Goal: Task Accomplishment & Management: Complete application form

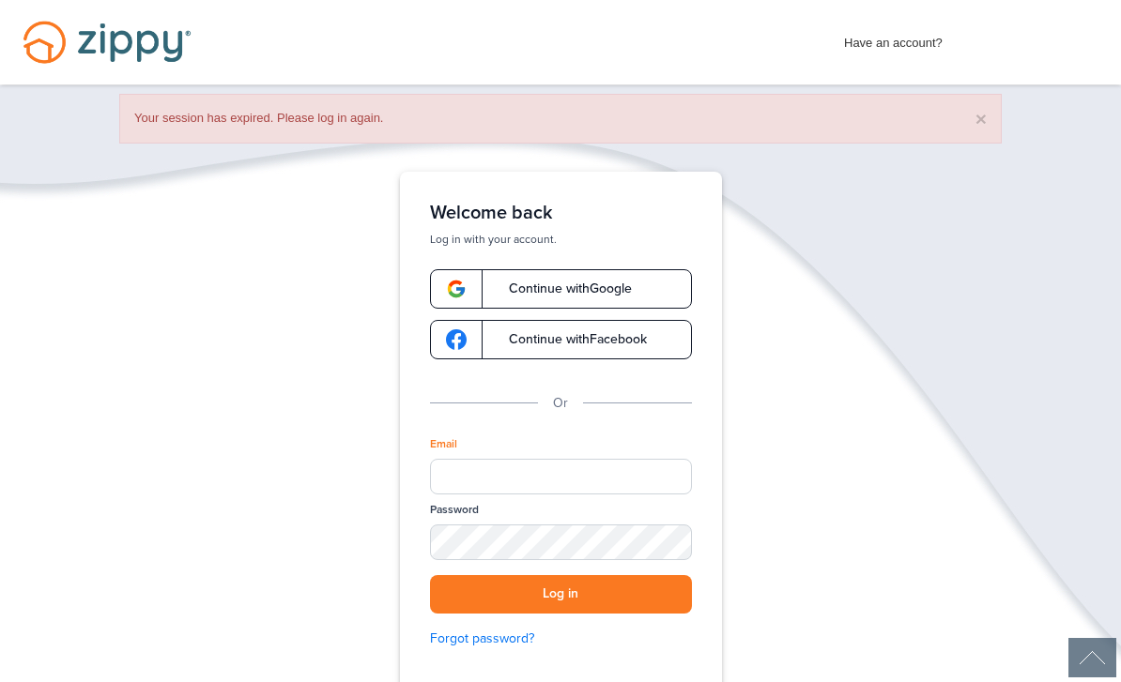
scroll to position [305, 0]
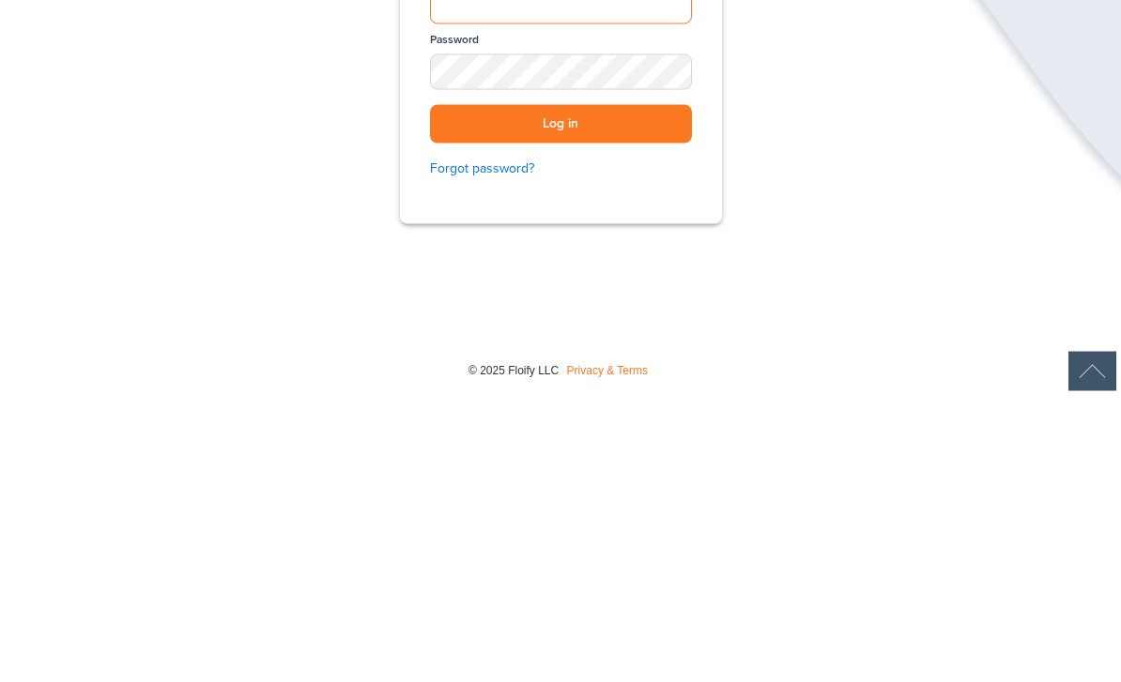
type input "**********"
click at [560, 391] on button "Log in" at bounding box center [561, 410] width 262 height 38
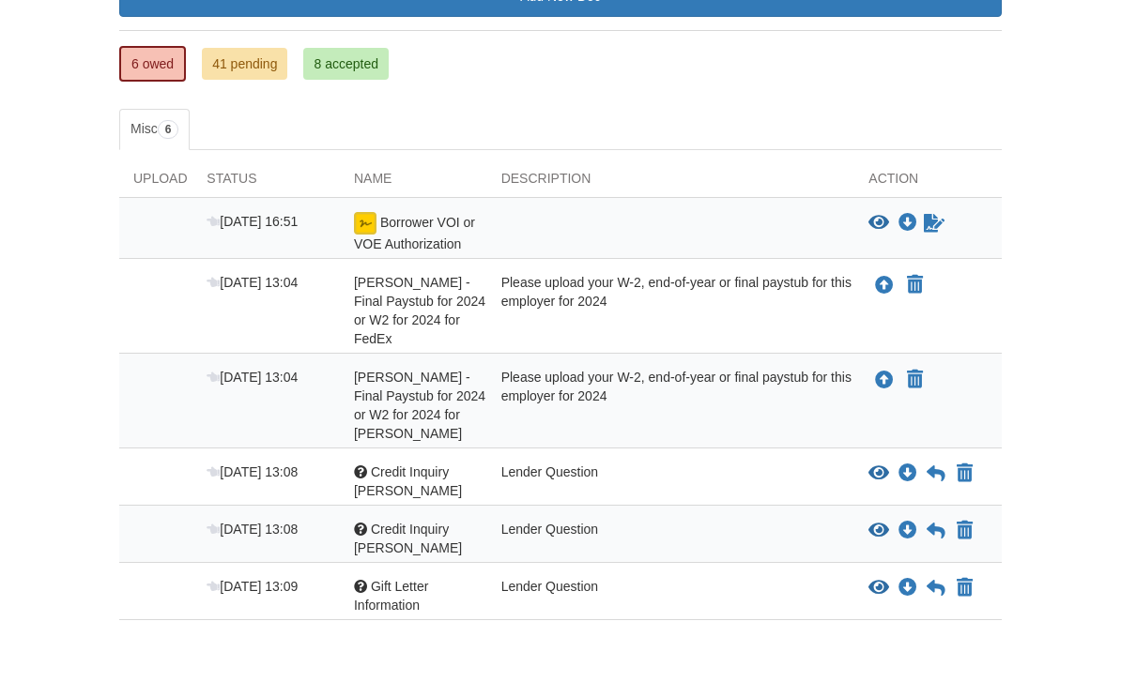
scroll to position [325, 0]
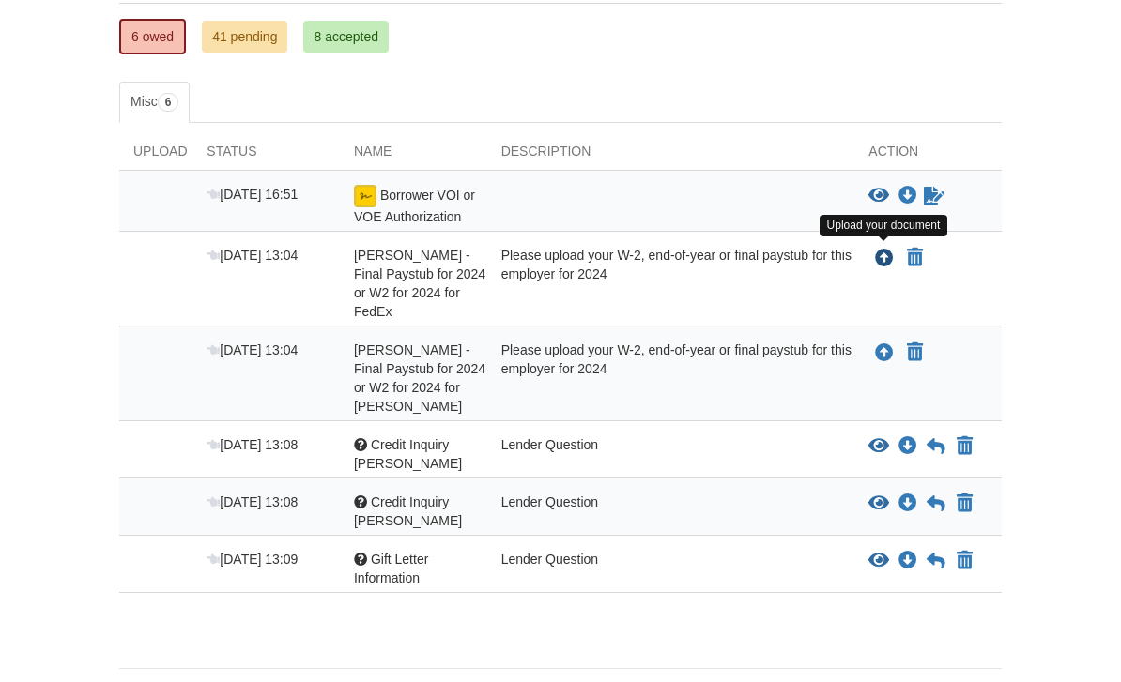
click at [881, 261] on icon "Upload Corey Winzenread - Final Paystub for 2024 or W2 for 2024 for FedEx" at bounding box center [884, 259] width 19 height 19
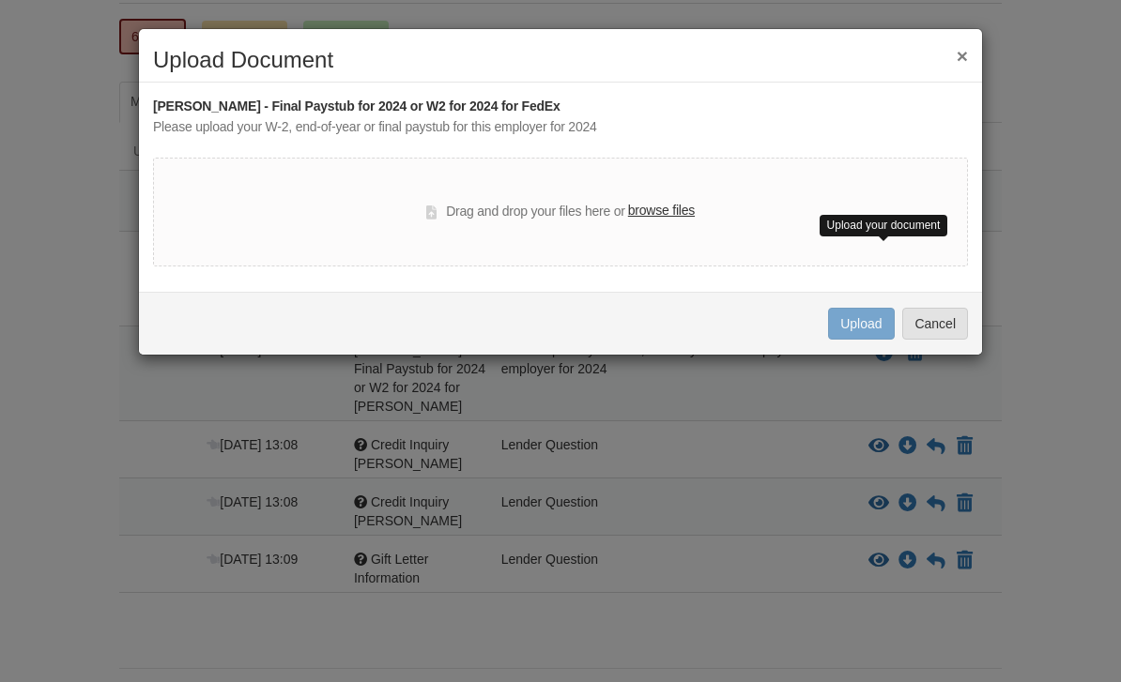
click at [959, 62] on button "×" at bounding box center [961, 56] width 11 height 20
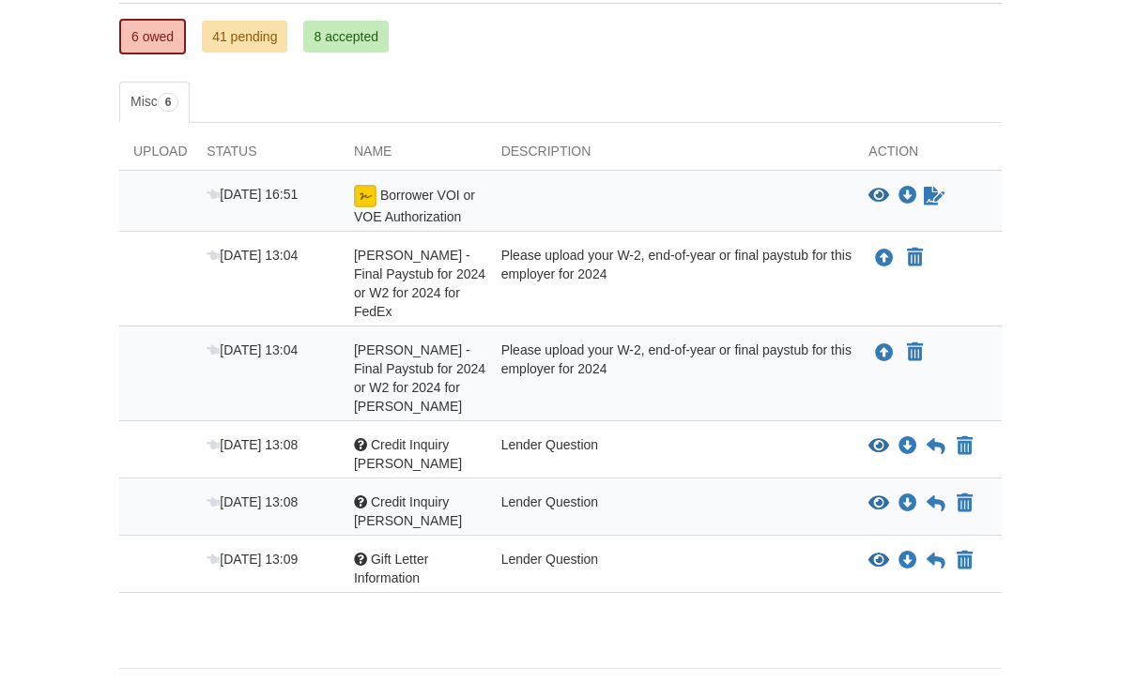
click at [878, 453] on icon "View Credit Inquiry Brooke" at bounding box center [878, 446] width 21 height 19
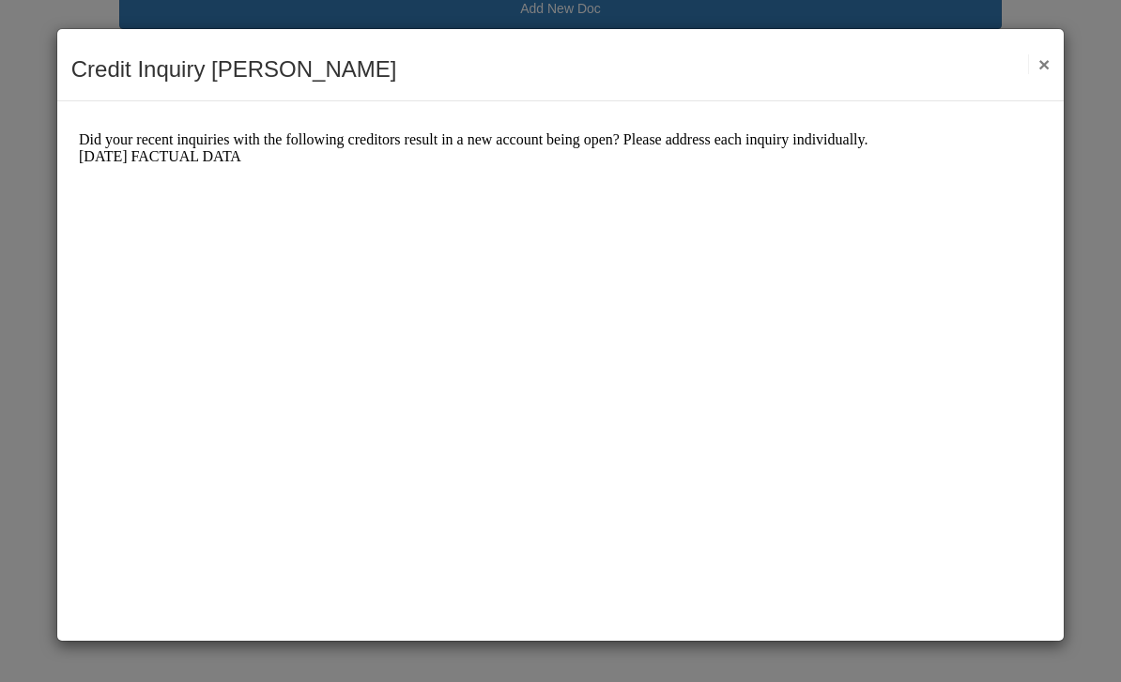
scroll to position [275, 0]
click at [1037, 65] on button "×" at bounding box center [1039, 64] width 22 height 20
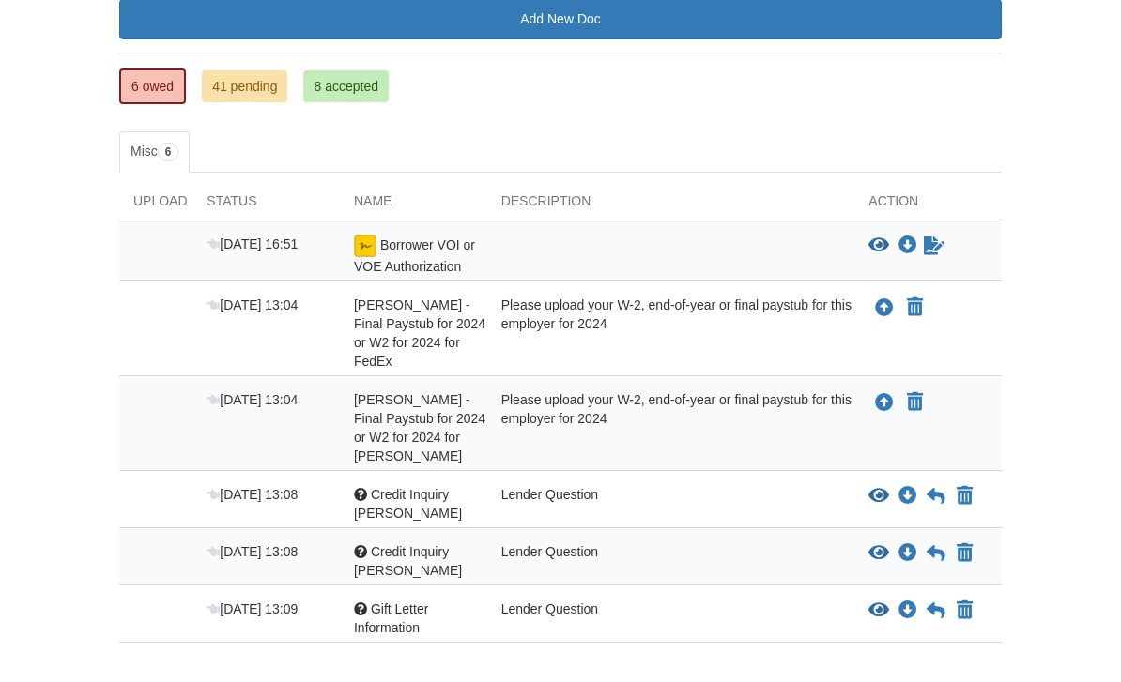
click at [355, 573] on span "Credit Inquiry Corey" at bounding box center [408, 561] width 108 height 34
click at [354, 556] on div at bounding box center [360, 551] width 13 height 13
click at [373, 568] on span "Credit Inquiry Corey" at bounding box center [408, 561] width 108 height 34
click at [875, 559] on icon "View Credit Inquiry Corey" at bounding box center [878, 553] width 21 height 19
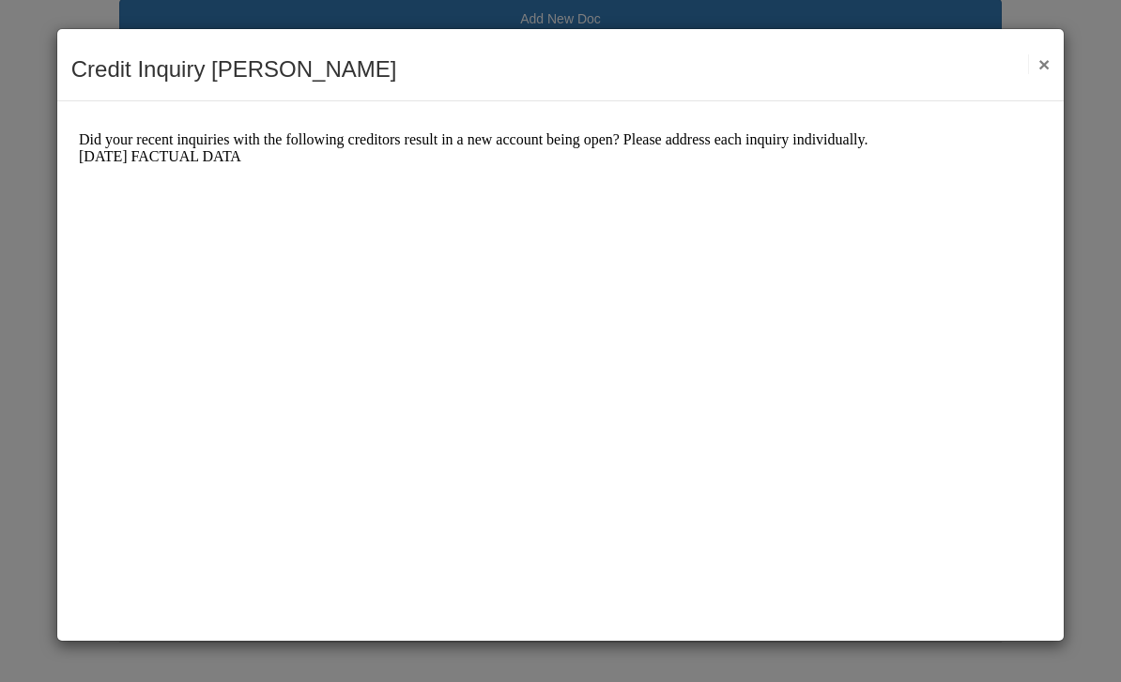
scroll to position [0, 0]
click at [1046, 59] on button "×" at bounding box center [1039, 64] width 22 height 20
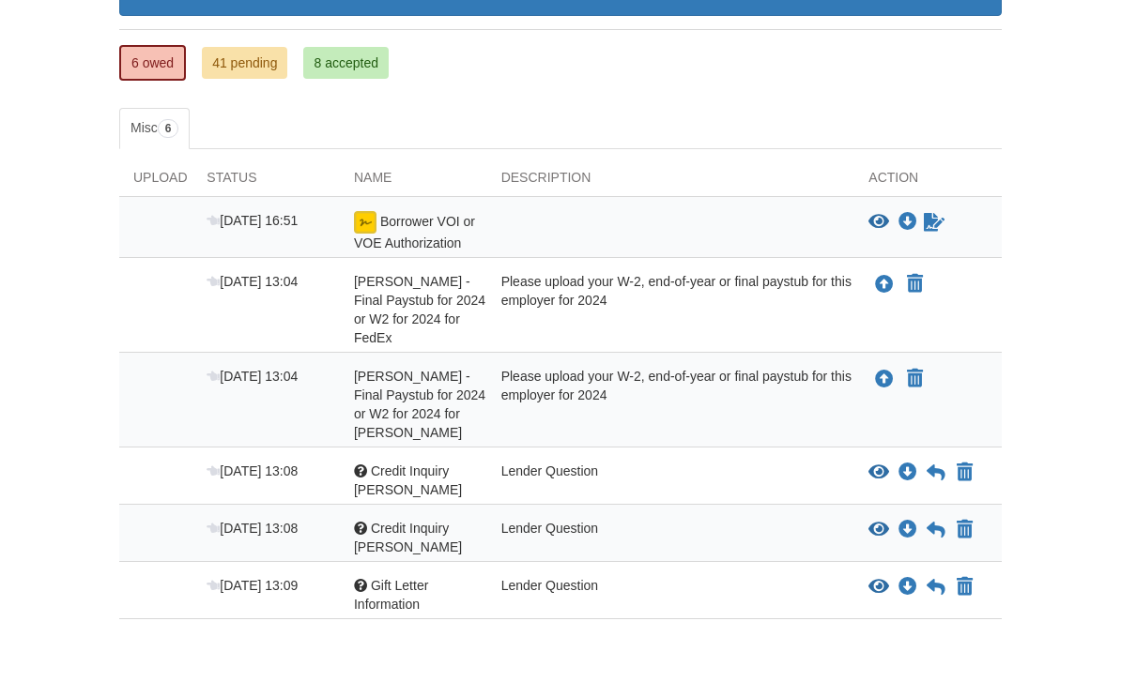
scroll to position [305, 0]
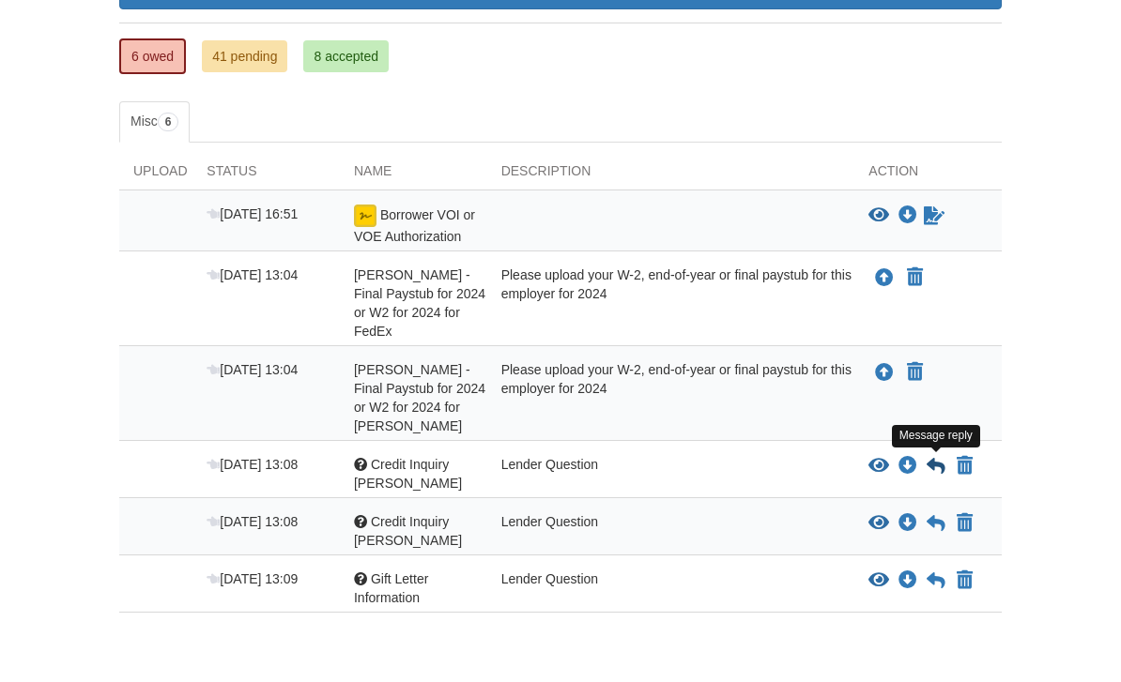
click at [937, 472] on icon at bounding box center [935, 466] width 19 height 19
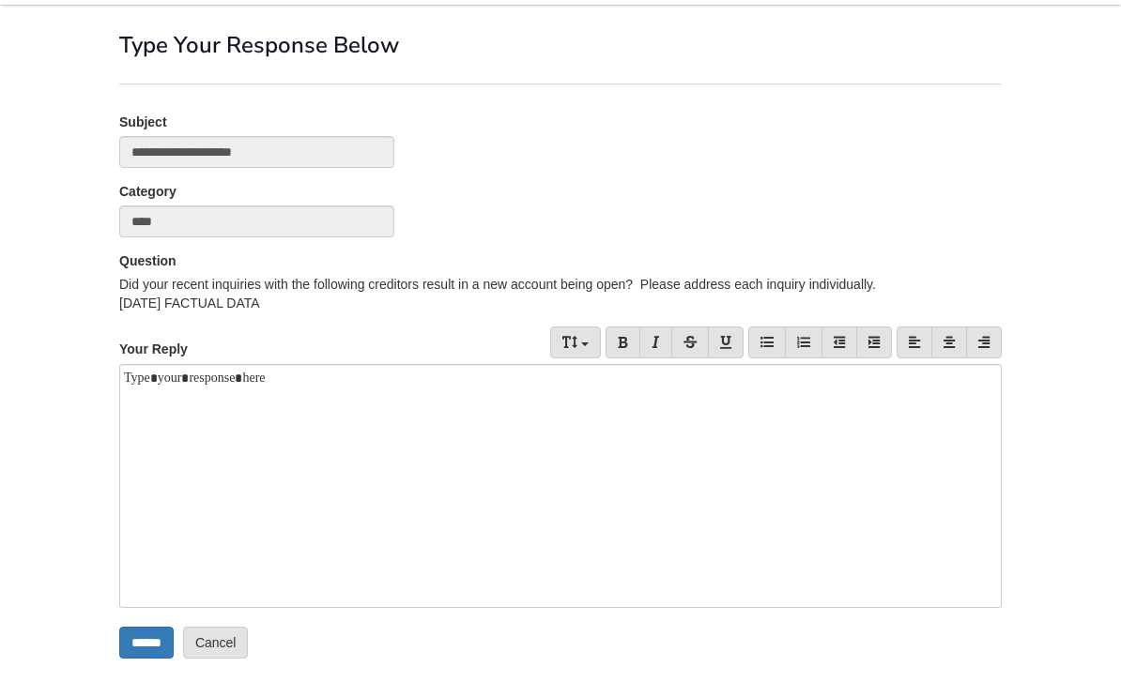
scroll to position [83, 0]
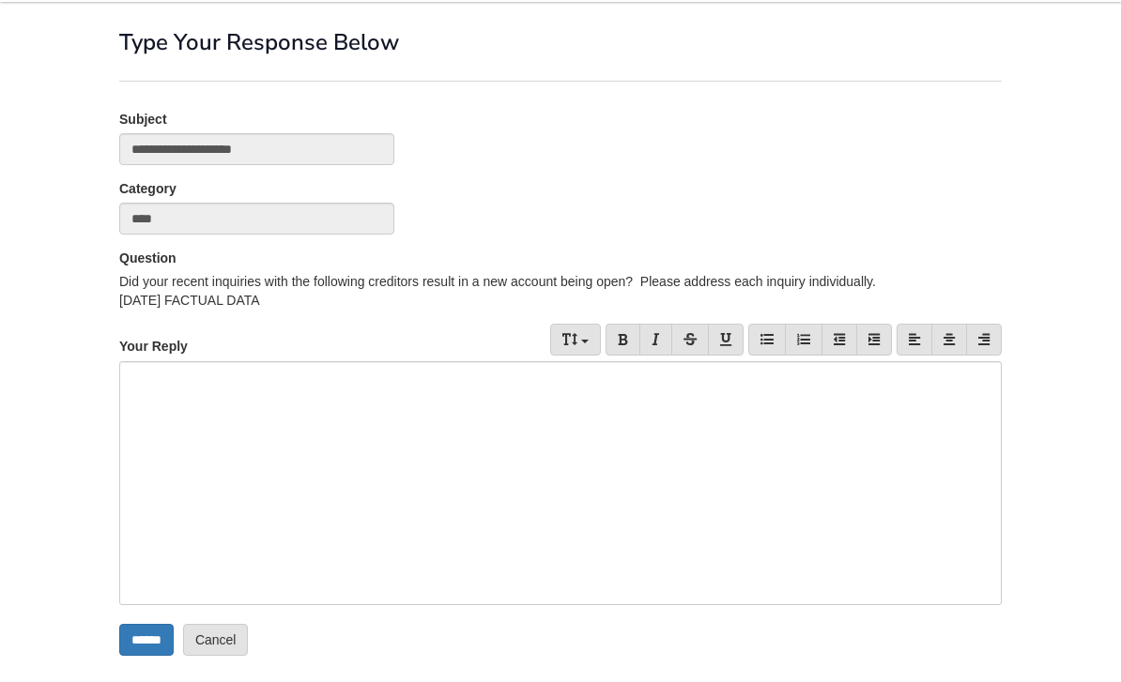
click at [848, 422] on div at bounding box center [560, 484] width 882 height 244
click at [151, 648] on input "******" at bounding box center [146, 640] width 54 height 32
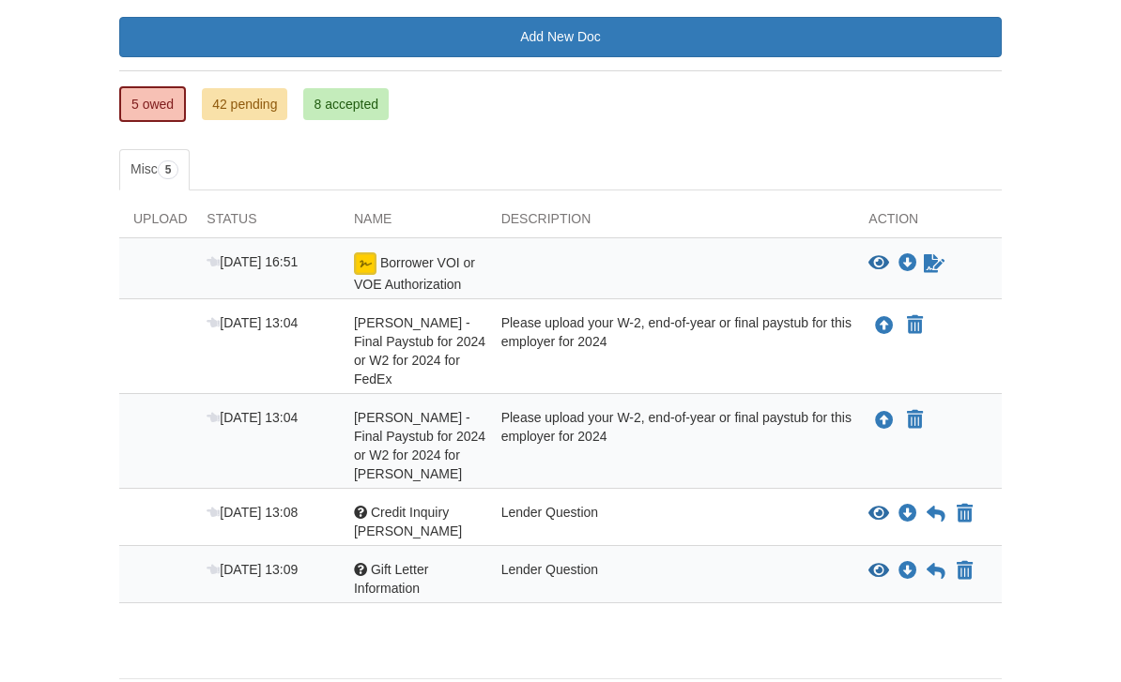
scroll to position [267, 0]
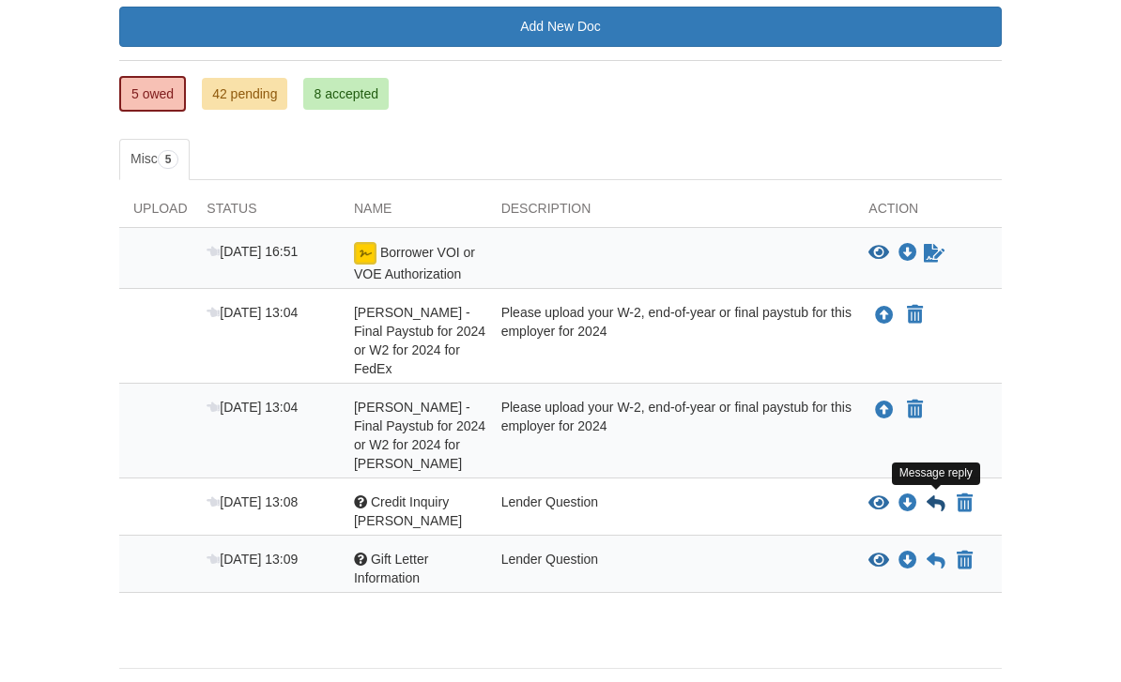
click at [932, 505] on icon at bounding box center [935, 504] width 19 height 19
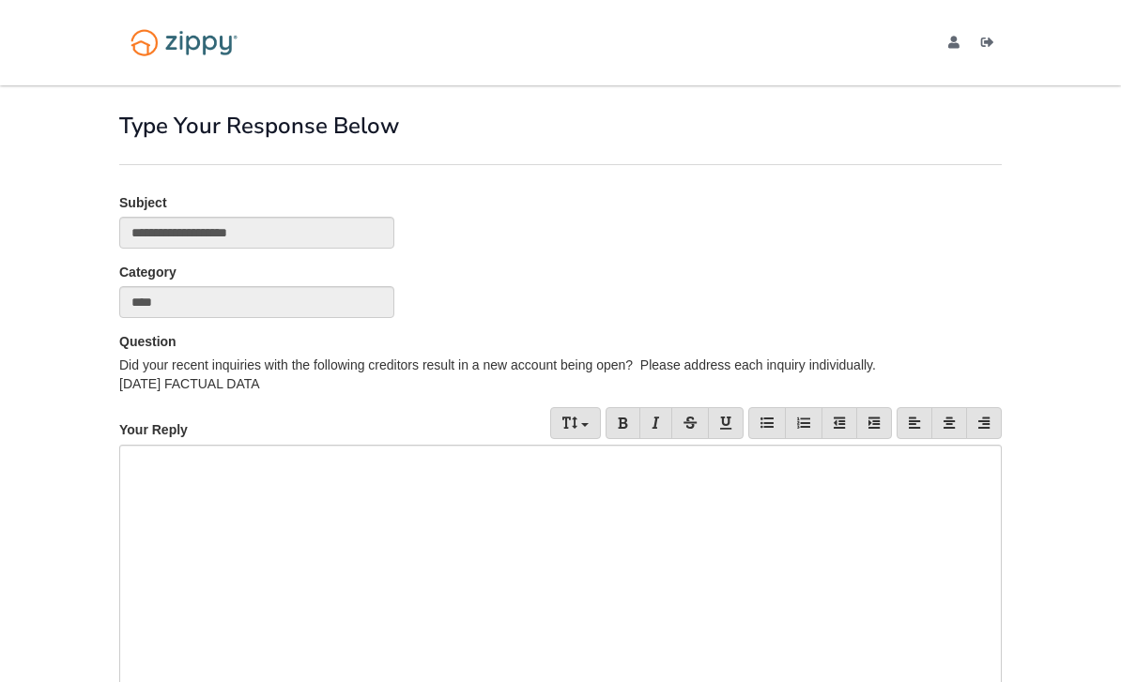
click at [866, 509] on div at bounding box center [560, 567] width 882 height 244
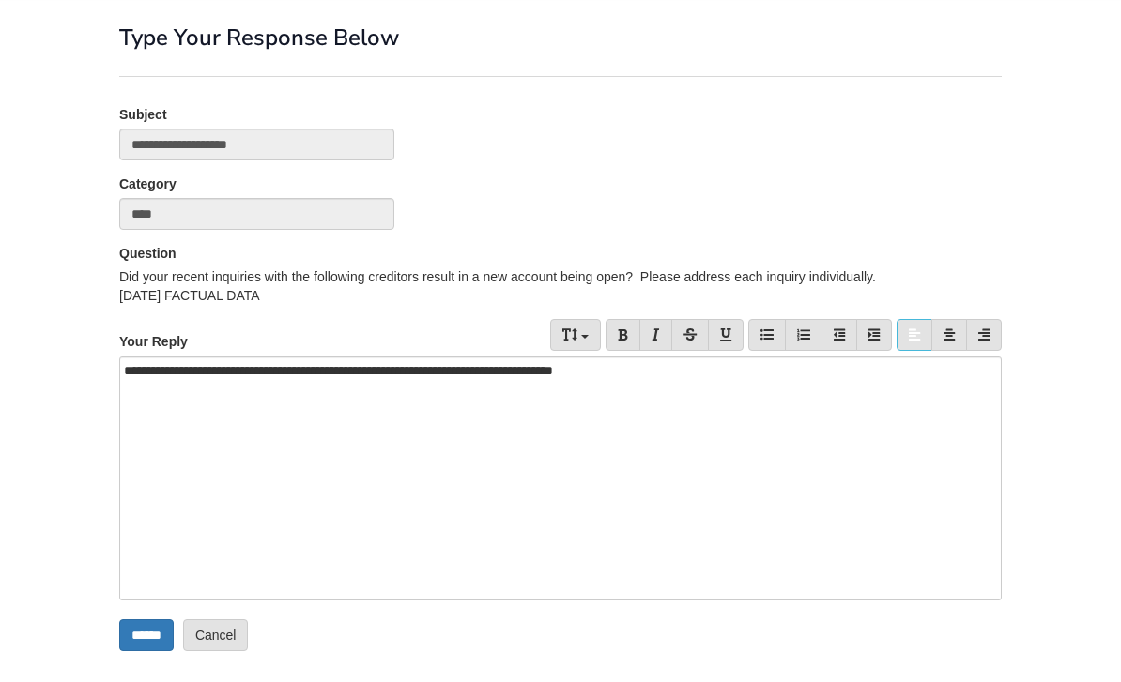
scroll to position [111, 0]
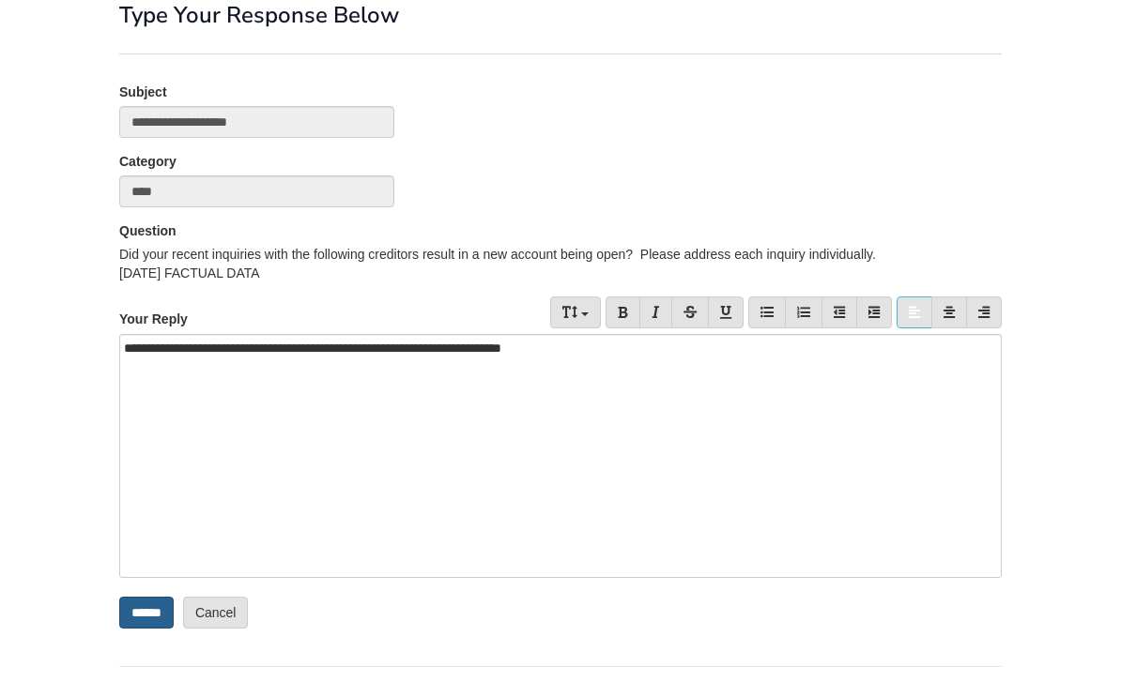
click at [161, 623] on input "******" at bounding box center [146, 613] width 54 height 32
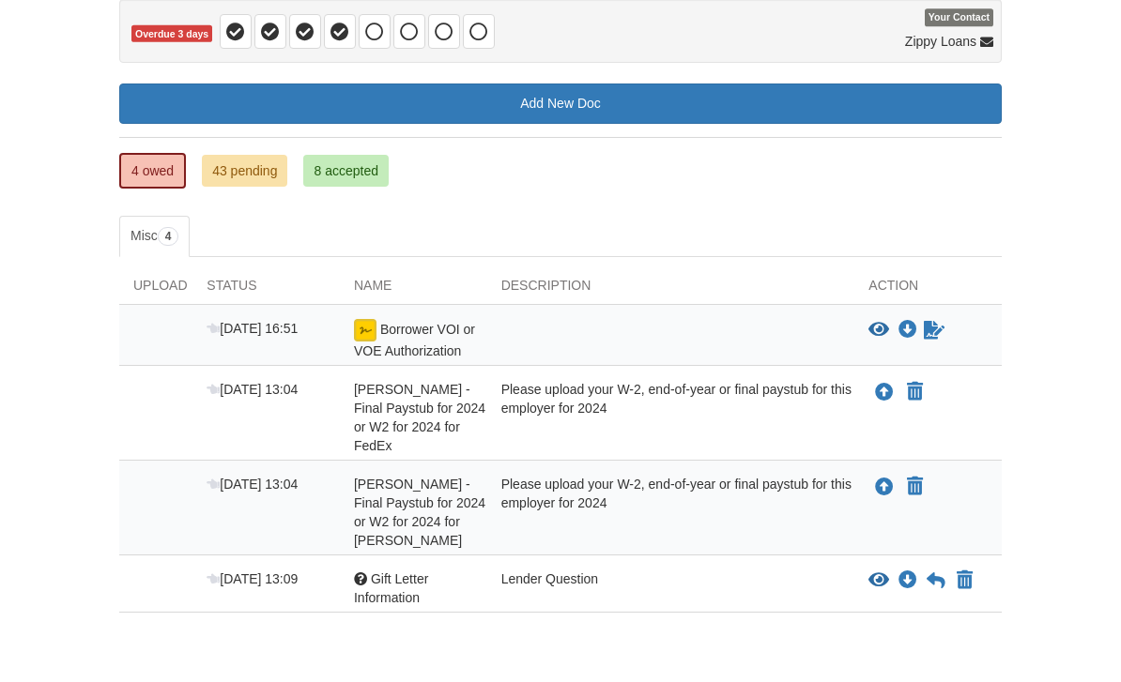
scroll to position [210, 0]
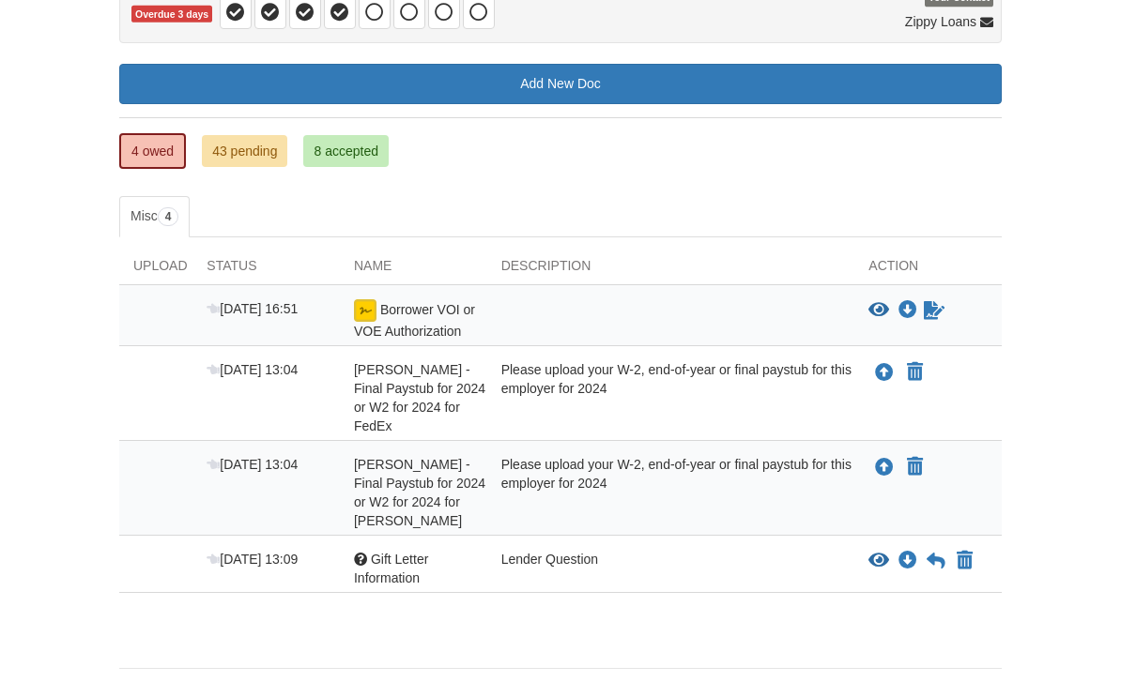
click at [869, 563] on icon "View Gift Letter Information" at bounding box center [878, 561] width 21 height 19
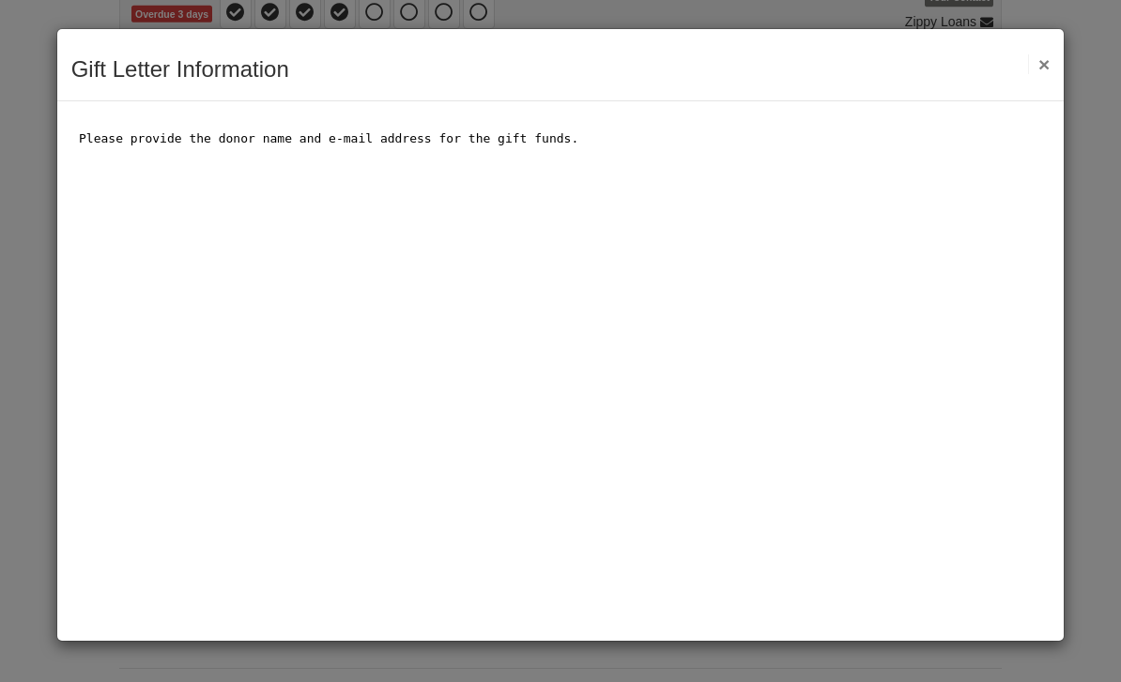
scroll to position [0, 0]
click at [1039, 72] on button "×" at bounding box center [1039, 64] width 22 height 20
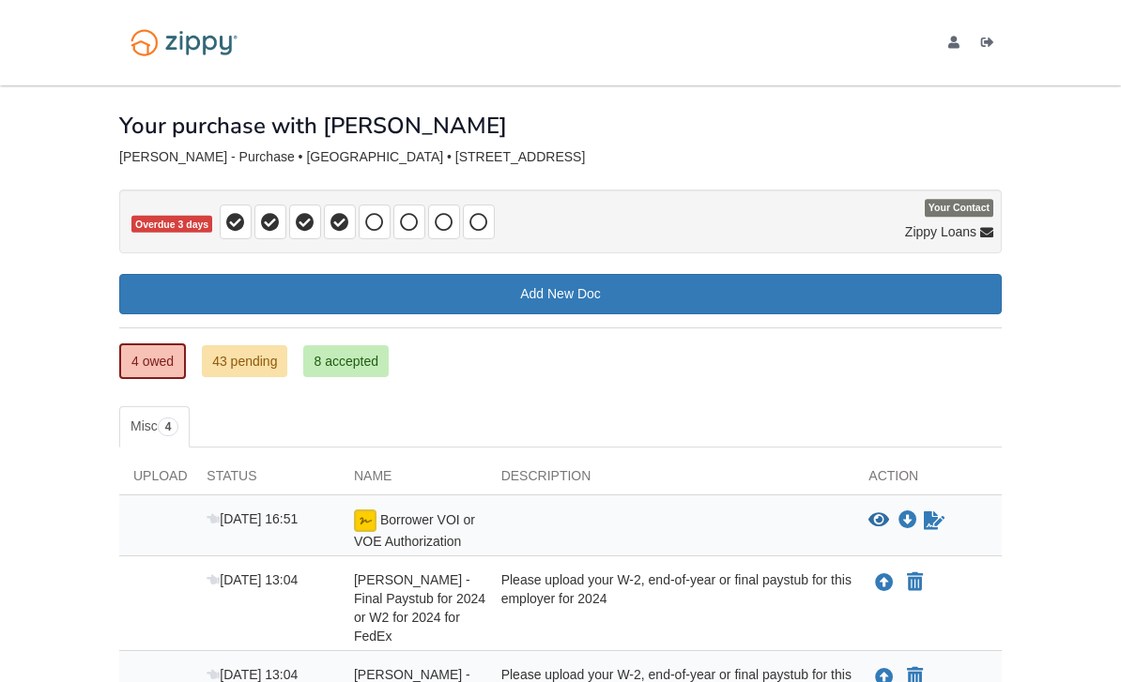
click at [258, 1] on div "[DOMAIN_NAME][EMAIL_ADDRESS][DOMAIN_NAME] Logout" at bounding box center [560, 42] width 910 height 85
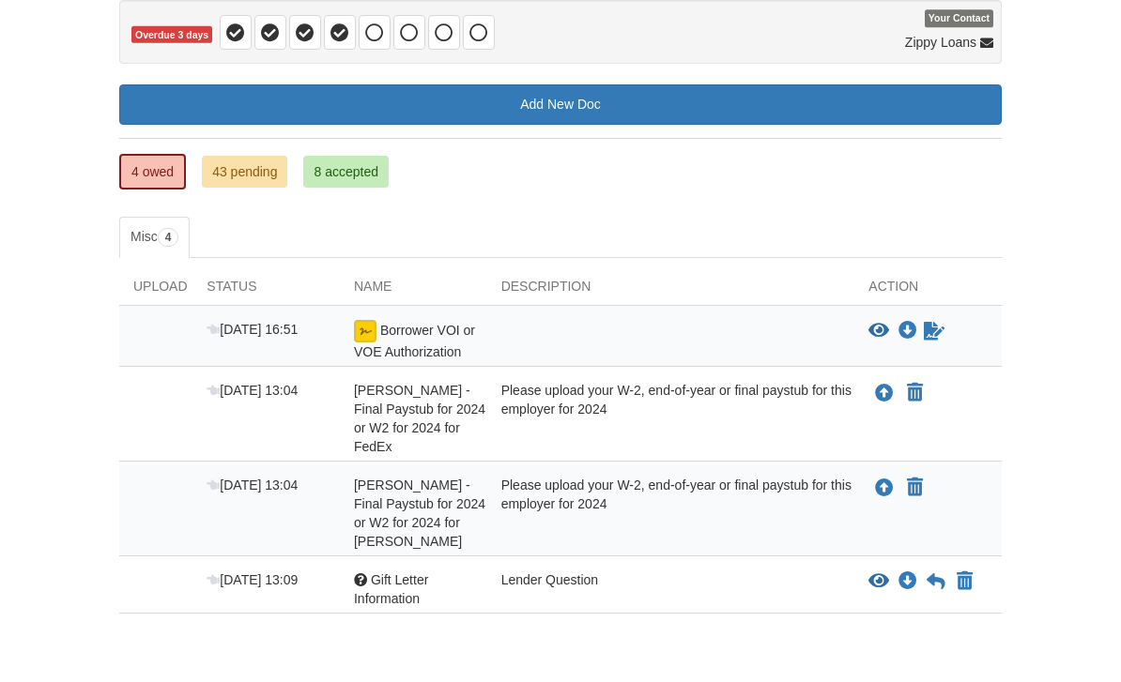
scroll to position [210, 0]
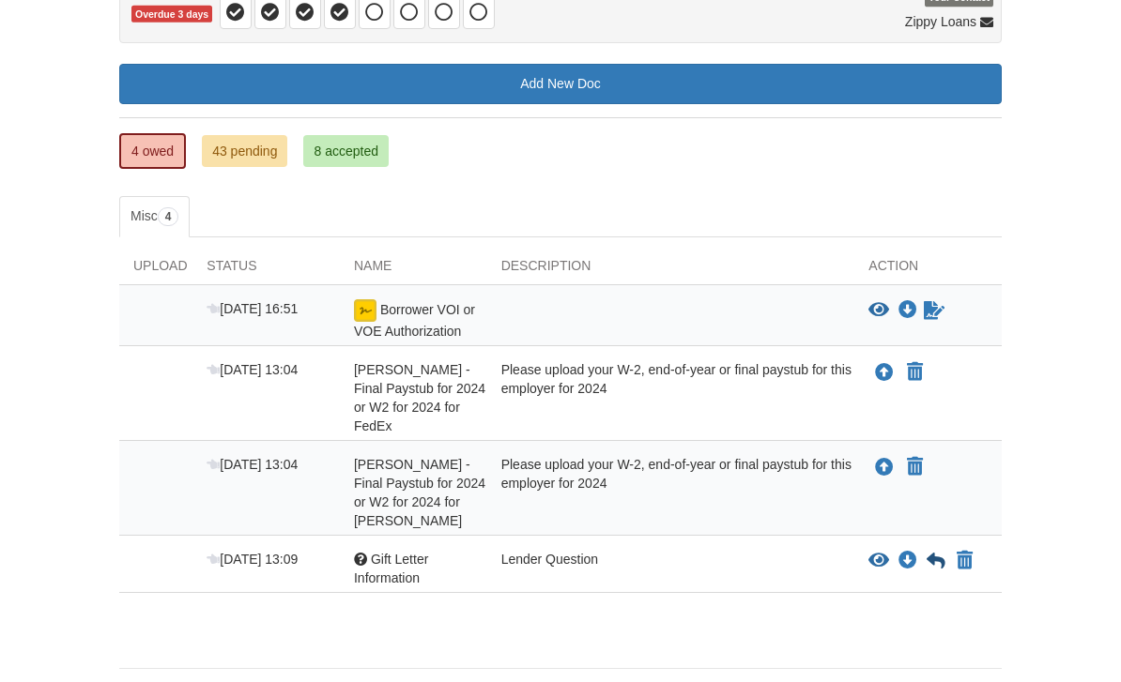
click at [932, 565] on icon at bounding box center [935, 561] width 19 height 19
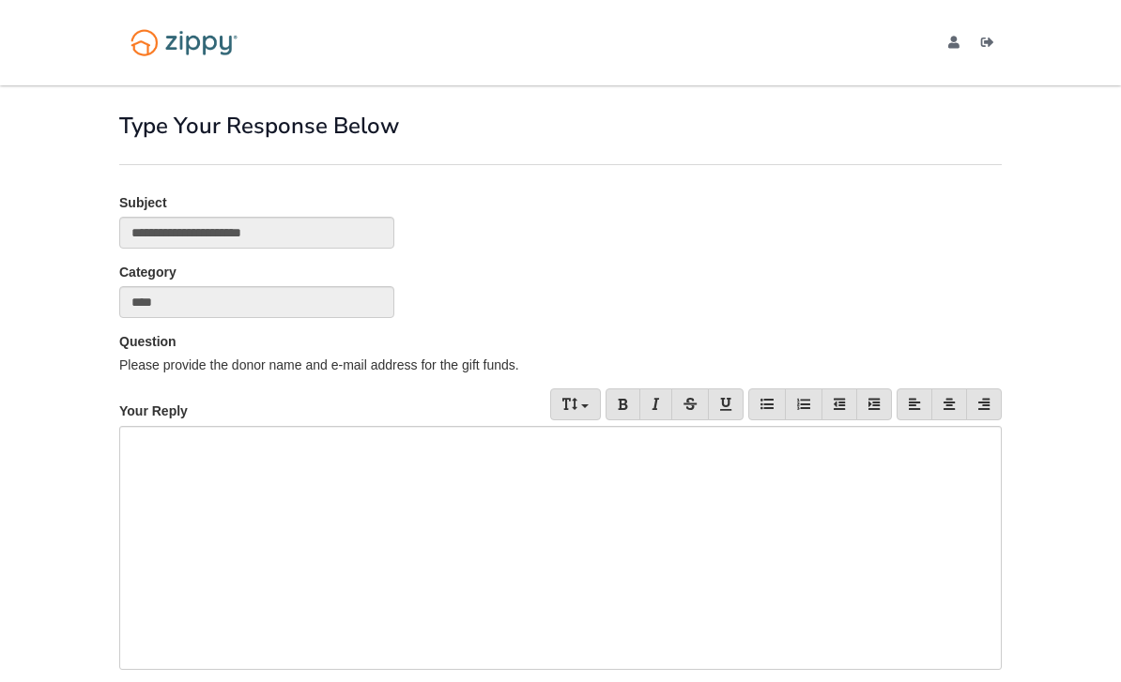
click at [460, 482] on div at bounding box center [560, 548] width 882 height 244
click at [520, 446] on div "**********" at bounding box center [560, 548] width 882 height 244
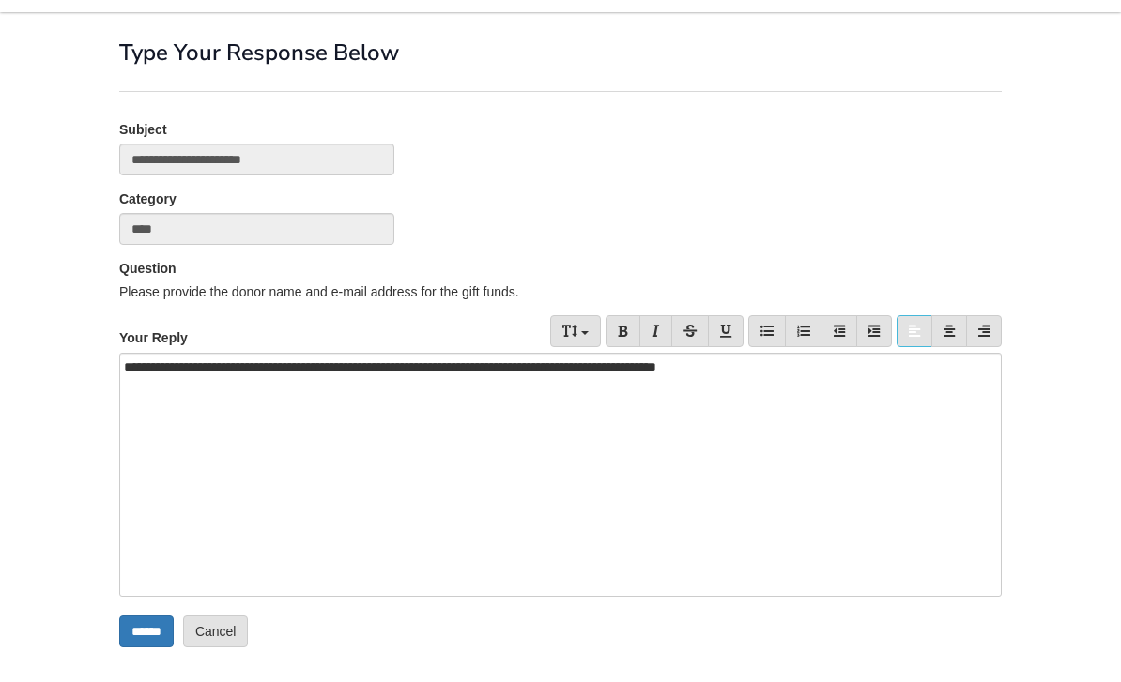
scroll to position [92, 0]
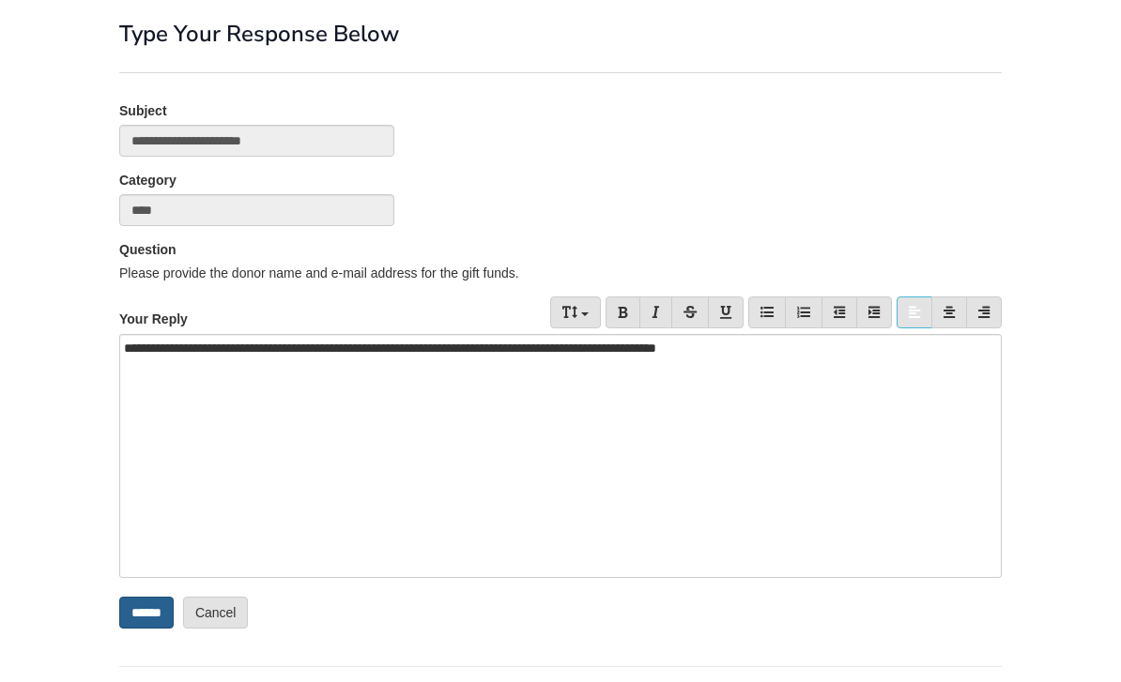
click at [157, 625] on input "******" at bounding box center [146, 613] width 54 height 32
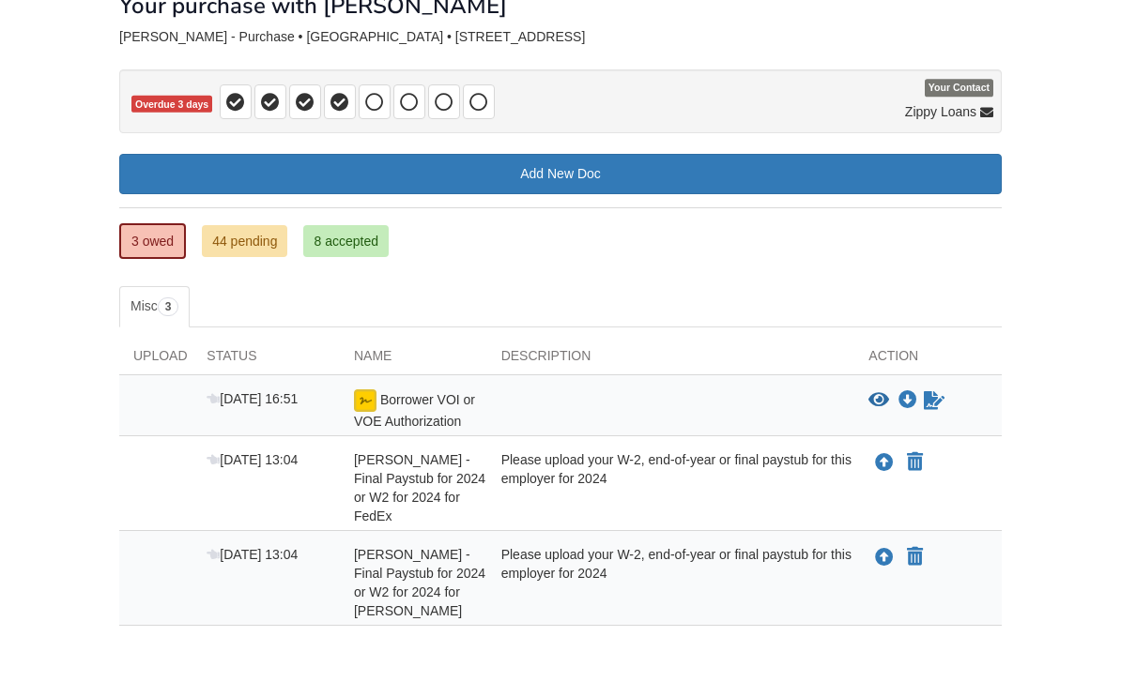
scroll to position [153, 0]
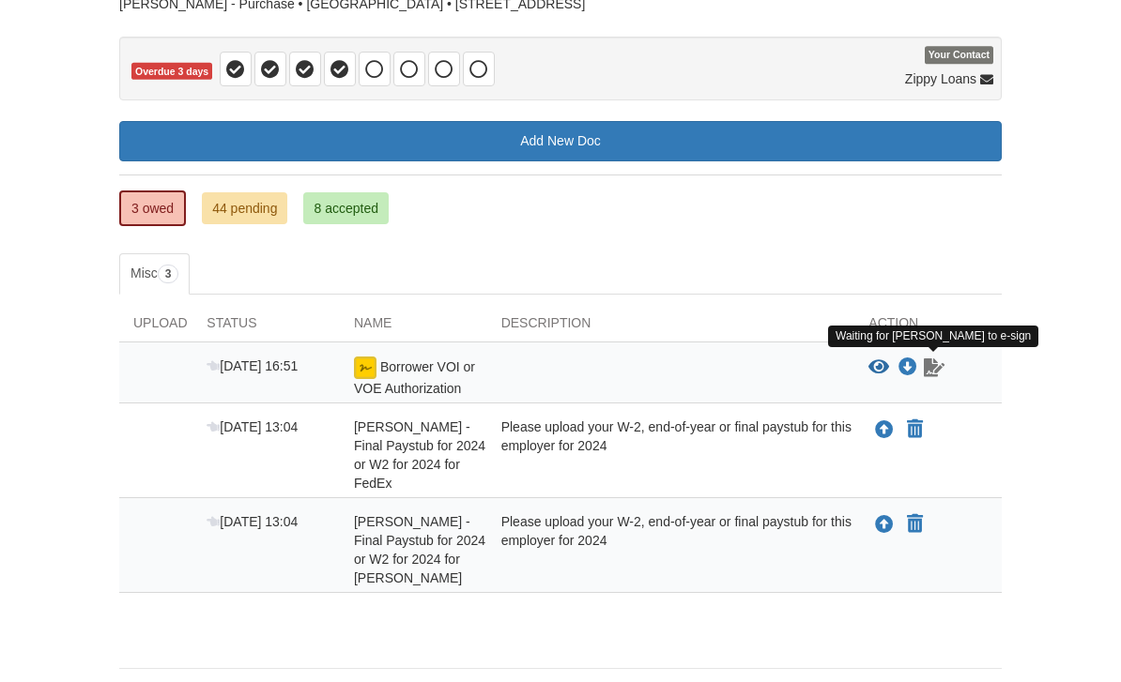
click at [941, 366] on icon "Waiting for your co-borrower to e-sign" at bounding box center [934, 368] width 21 height 19
click at [1019, 303] on body "[DOMAIN_NAME][EMAIL_ADDRESS][DOMAIN_NAME] Logout" at bounding box center [560, 295] width 1121 height 897
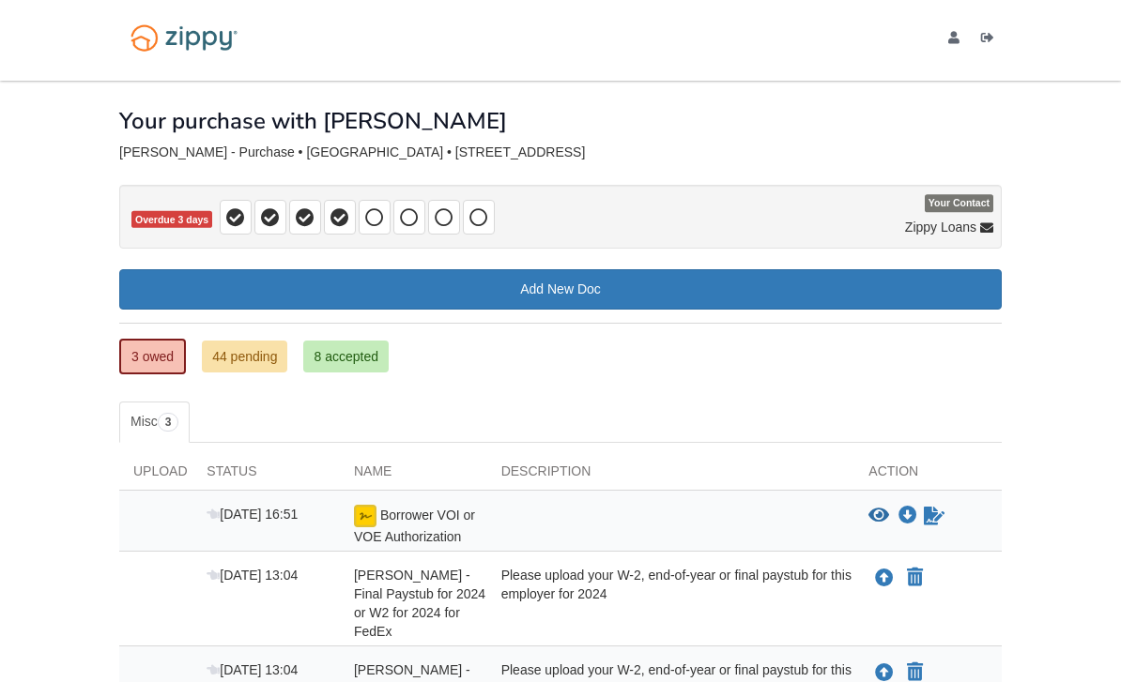
scroll to position [0, 0]
